Goal: Task Accomplishment & Management: Use online tool/utility

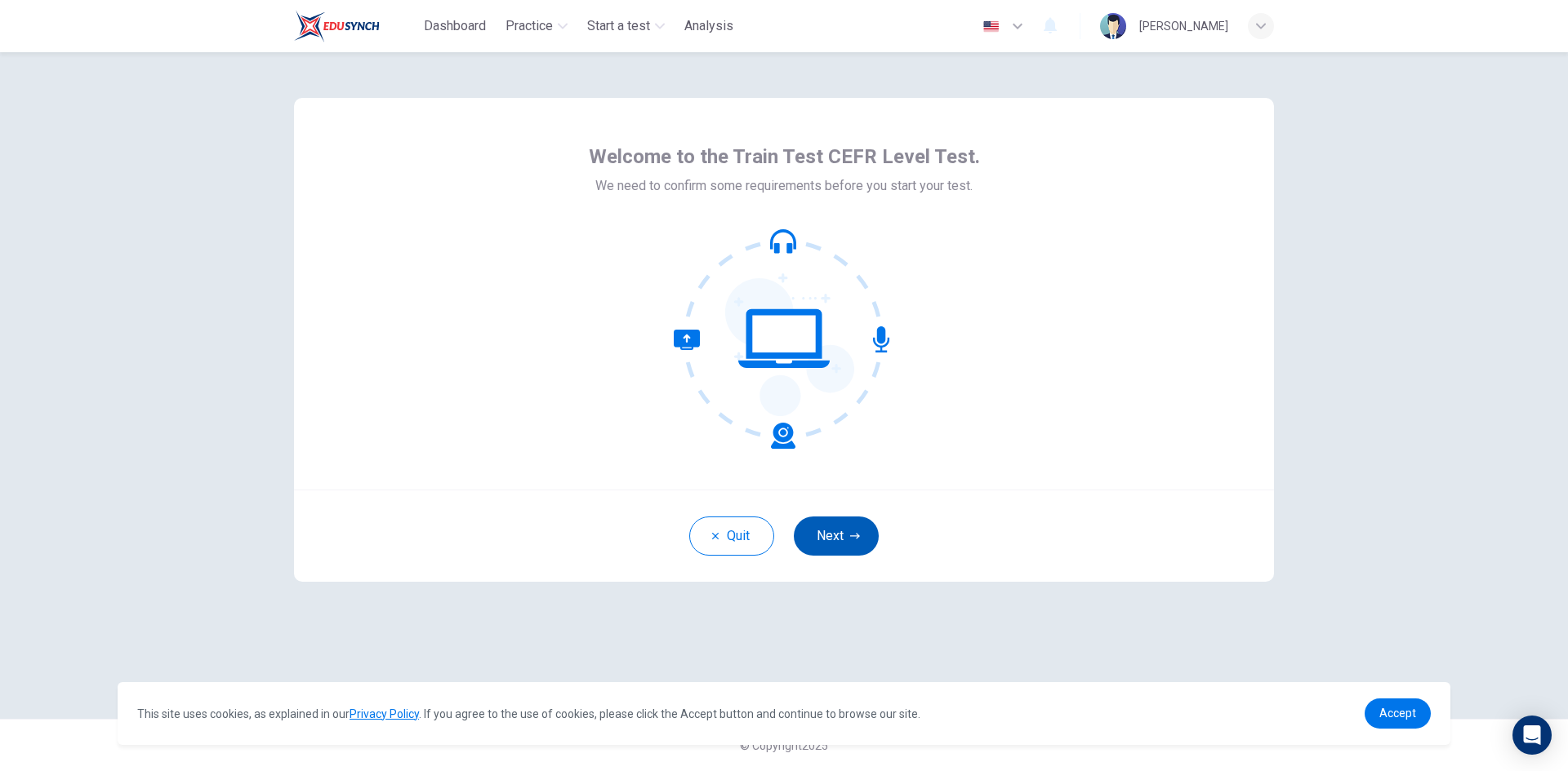
click at [856, 536] on icon "button" at bounding box center [855, 535] width 10 height 5
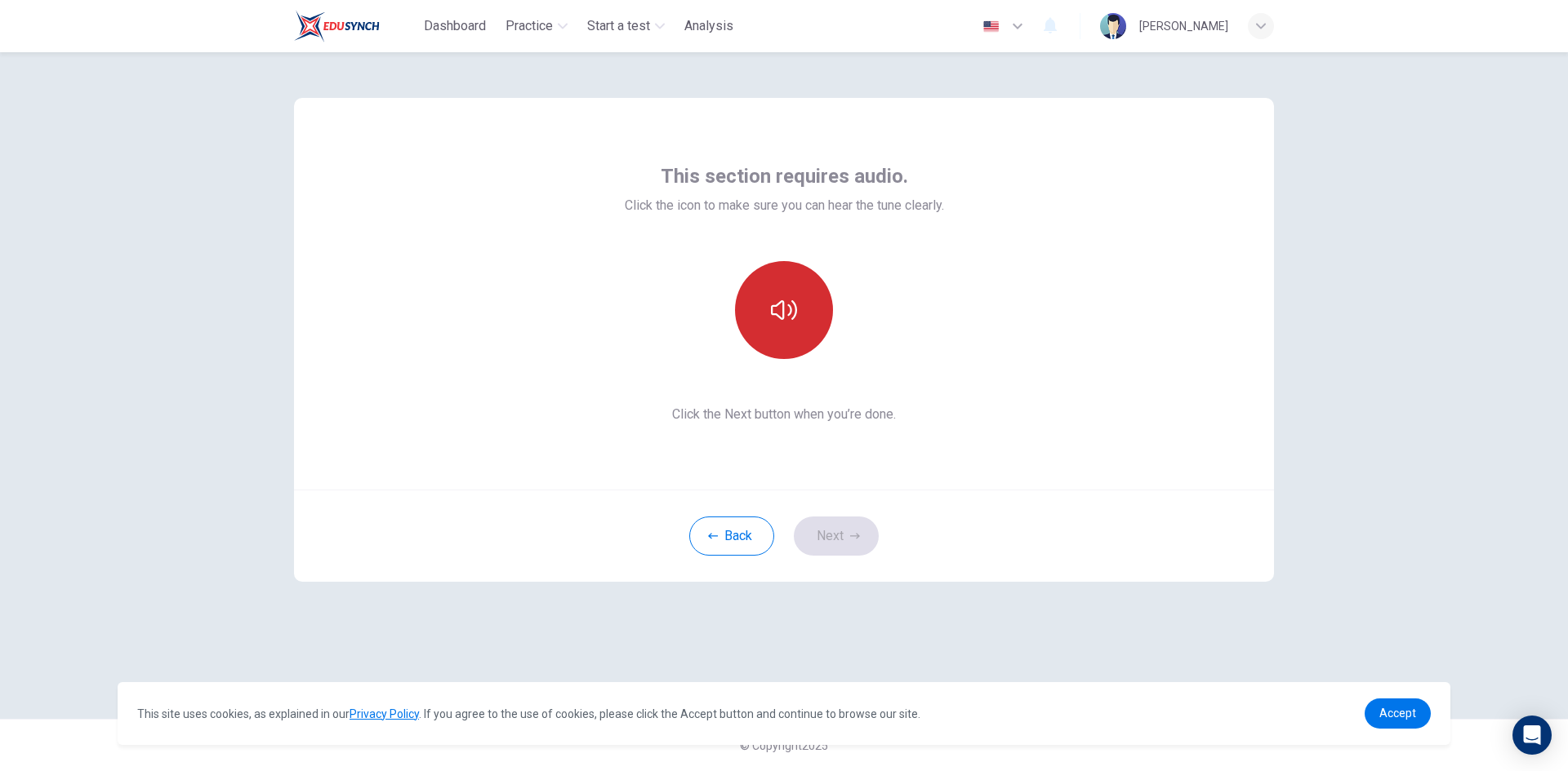
click at [795, 322] on icon "button" at bounding box center [783, 310] width 26 height 26
click at [805, 327] on button "button" at bounding box center [784, 311] width 98 height 98
click at [869, 535] on button "Next" at bounding box center [836, 536] width 85 height 39
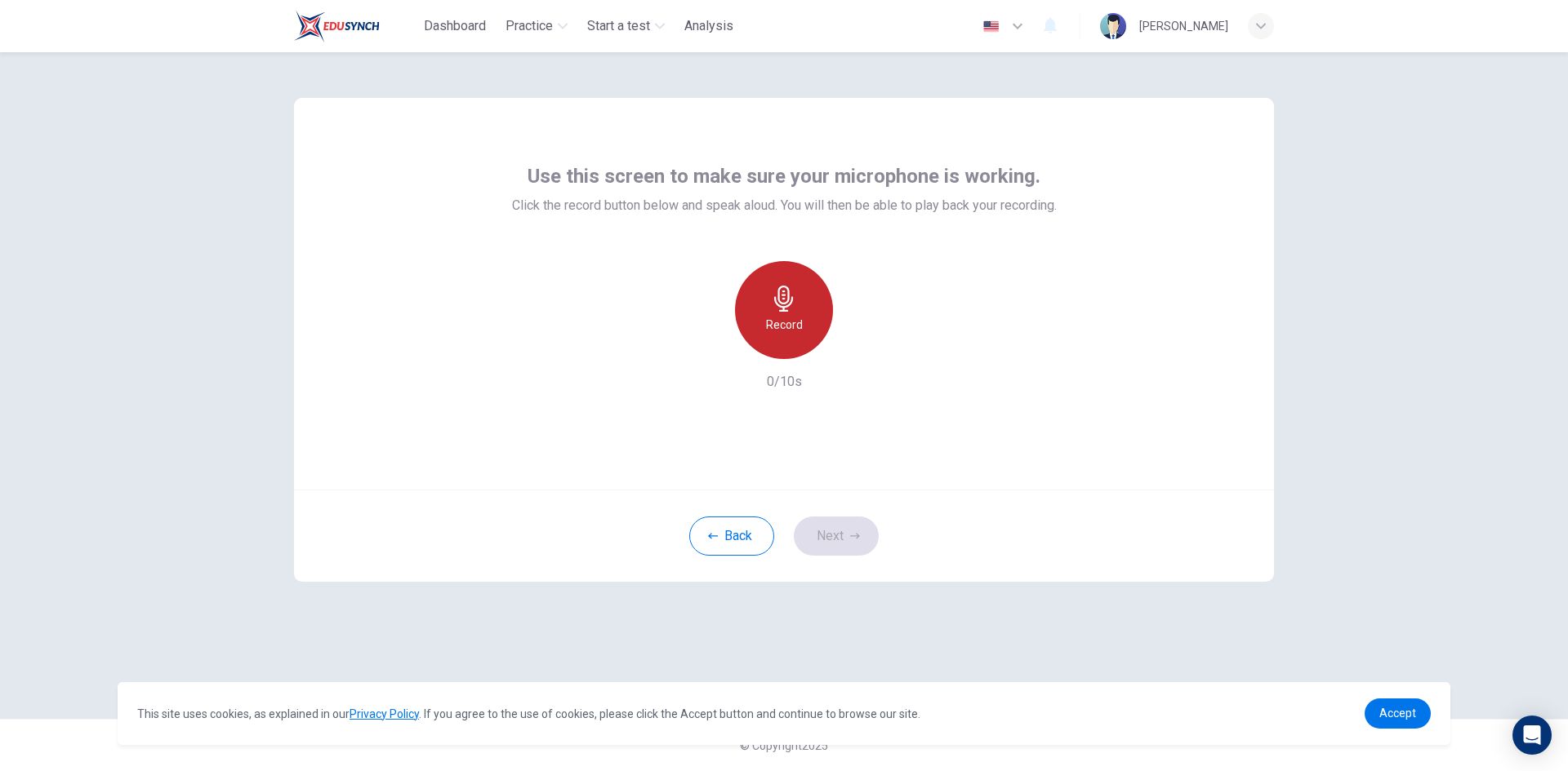
click at [815, 320] on div "Record" at bounding box center [784, 311] width 98 height 98
click at [813, 323] on div "Stop" at bounding box center [784, 311] width 98 height 98
click at [858, 353] on icon "button" at bounding box center [859, 346] width 16 height 16
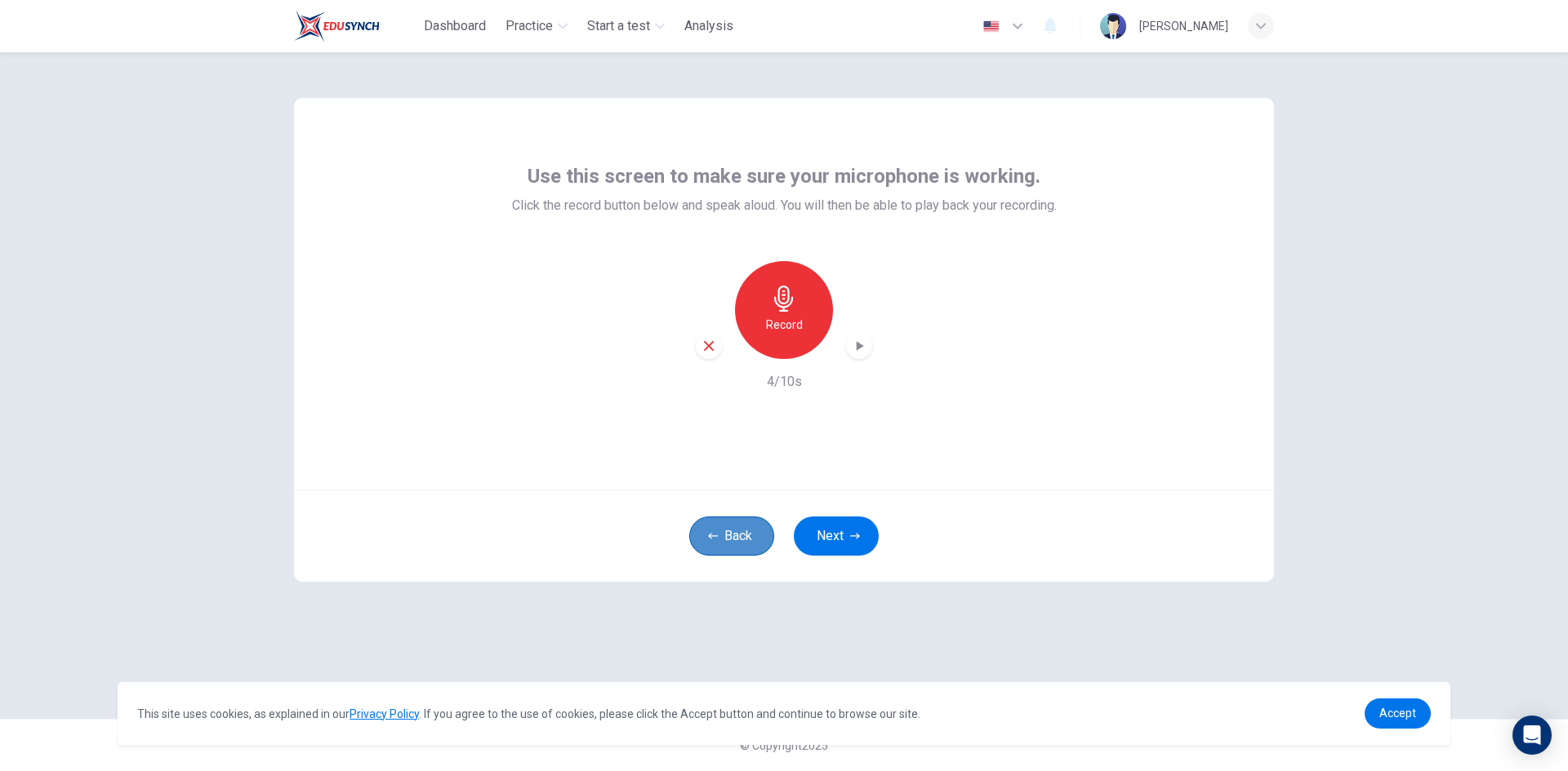
click at [745, 531] on button "Back" at bounding box center [731, 536] width 85 height 39
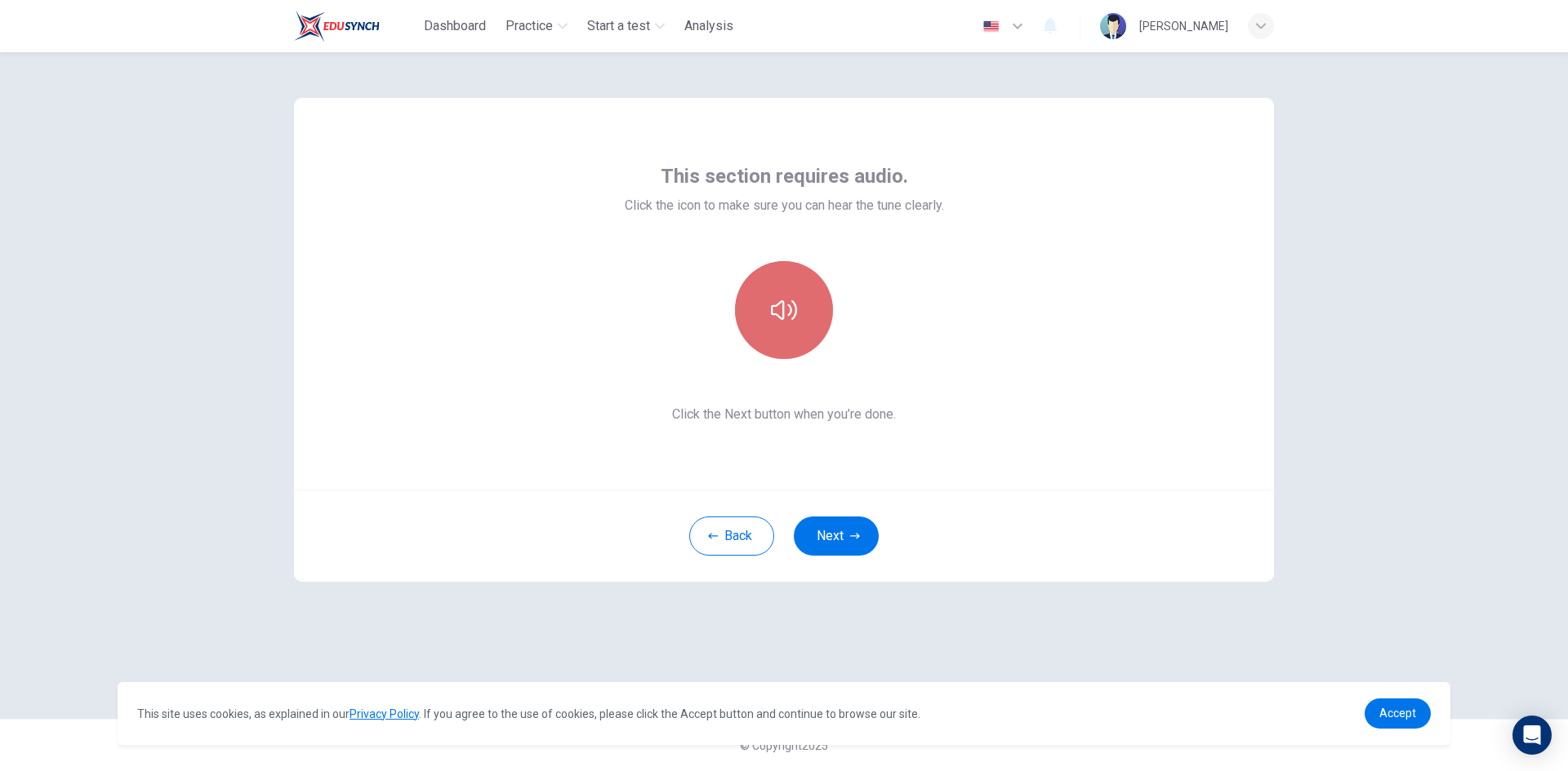
click at [789, 315] on icon "button" at bounding box center [783, 311] width 26 height 20
click at [780, 314] on icon "button" at bounding box center [783, 310] width 26 height 26
click at [754, 313] on button "button" at bounding box center [784, 311] width 98 height 98
click at [810, 303] on button "button" at bounding box center [784, 311] width 98 height 98
click at [1393, 711] on span "Accept" at bounding box center [1397, 713] width 37 height 13
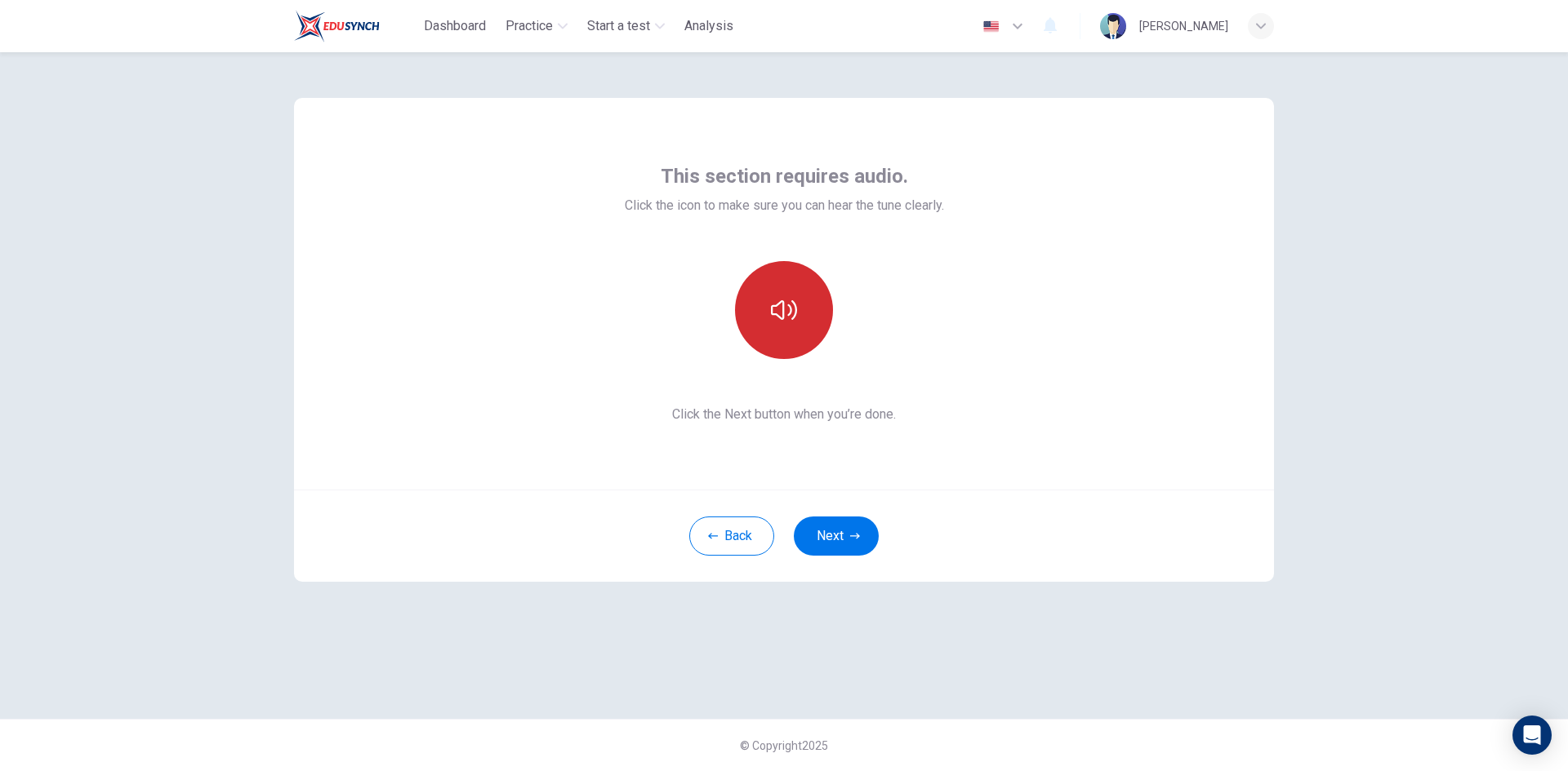
click at [769, 321] on button "button" at bounding box center [784, 311] width 98 height 98
click at [793, 320] on icon "button" at bounding box center [783, 310] width 26 height 26
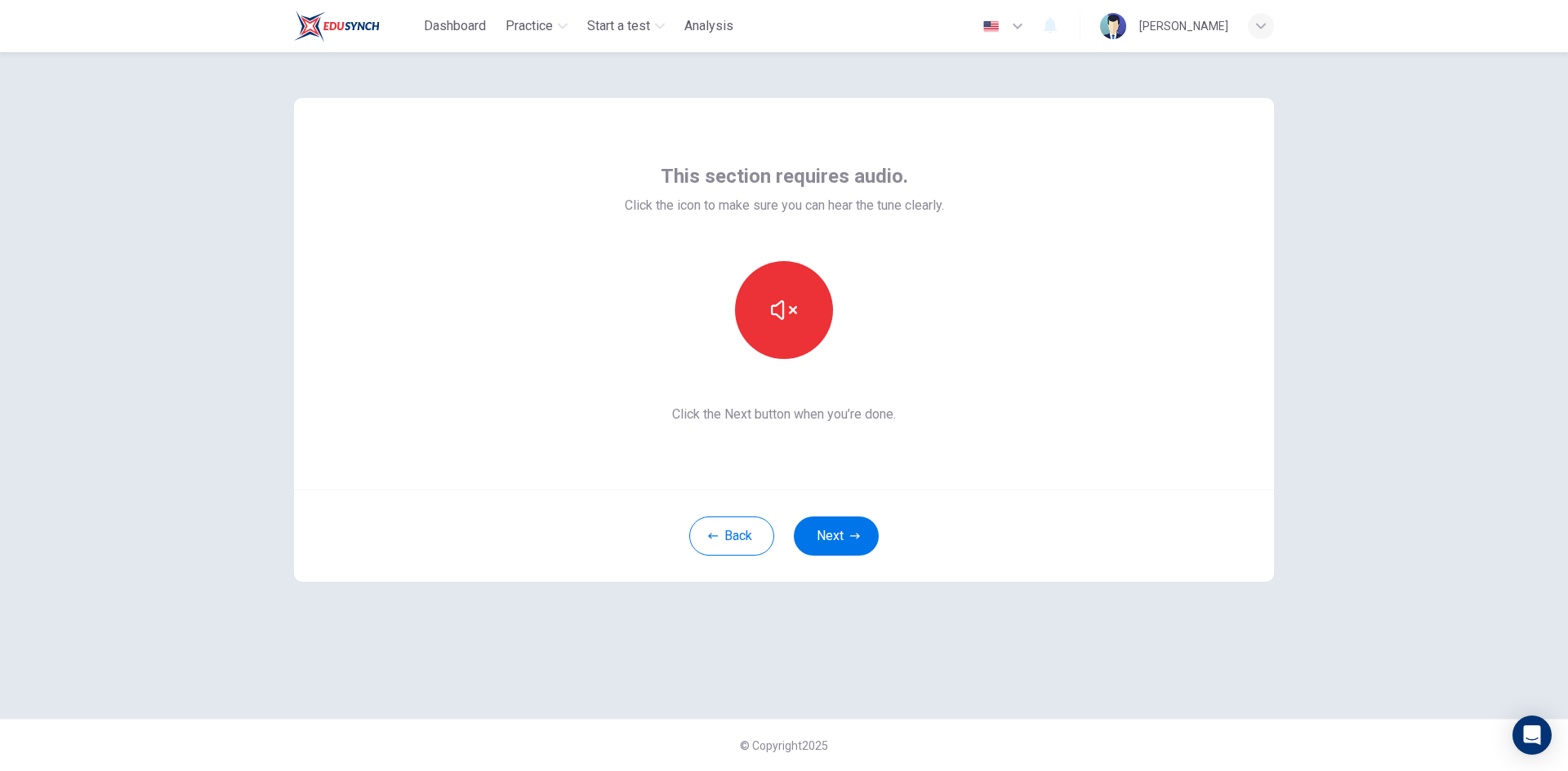
click at [929, 347] on div at bounding box center [785, 311] width 320 height 98
click at [788, 329] on button "button" at bounding box center [784, 311] width 98 height 98
click at [766, 314] on button "button" at bounding box center [784, 311] width 98 height 98
click at [797, 315] on button "button" at bounding box center [784, 311] width 98 height 98
click at [800, 320] on button "button" at bounding box center [784, 311] width 98 height 98
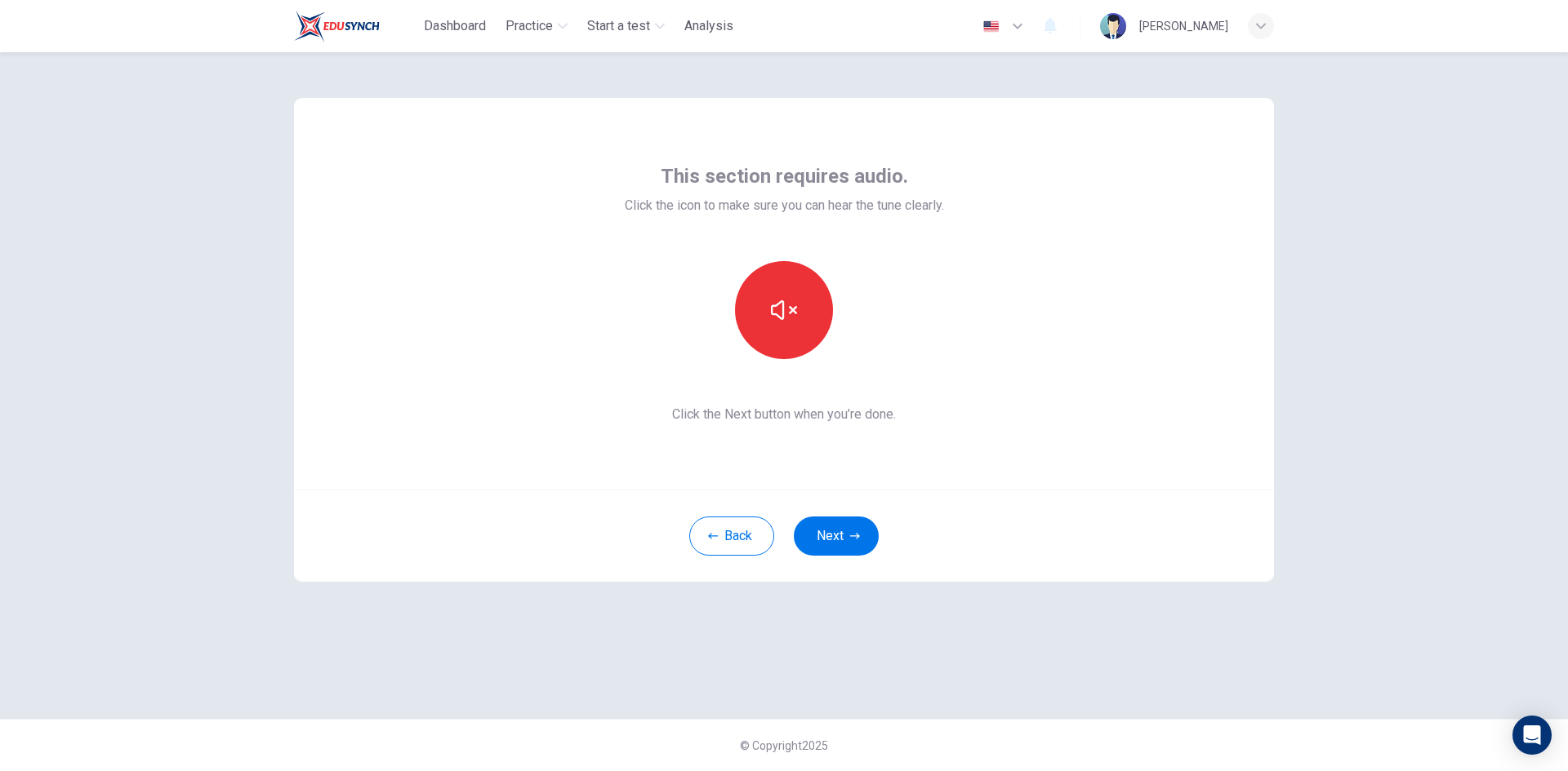
click at [1258, 21] on div "button" at bounding box center [1261, 26] width 26 height 26
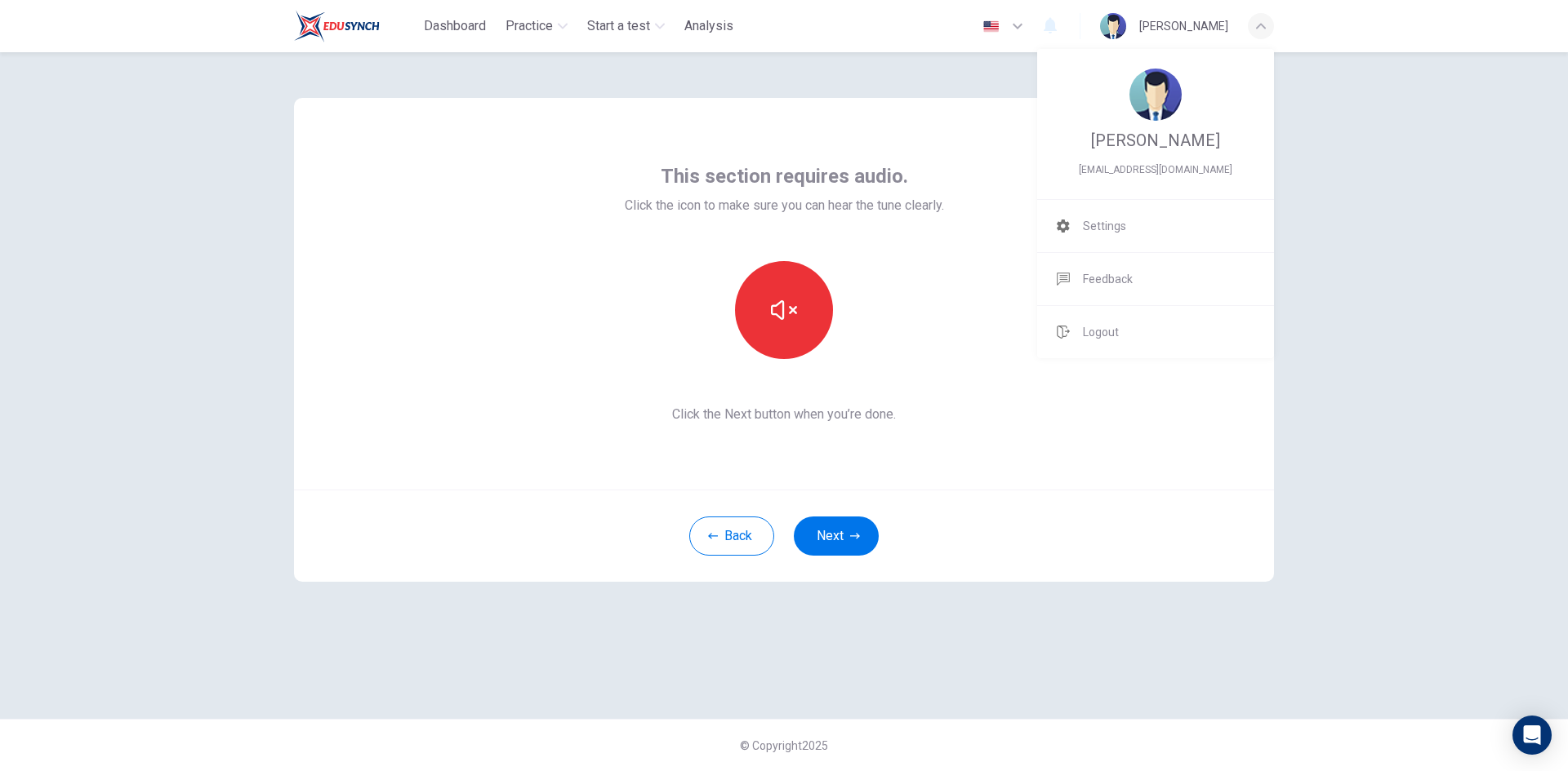
click at [1134, 340] on li "Logout" at bounding box center [1155, 332] width 237 height 53
